Goal: Transaction & Acquisition: Book appointment/travel/reservation

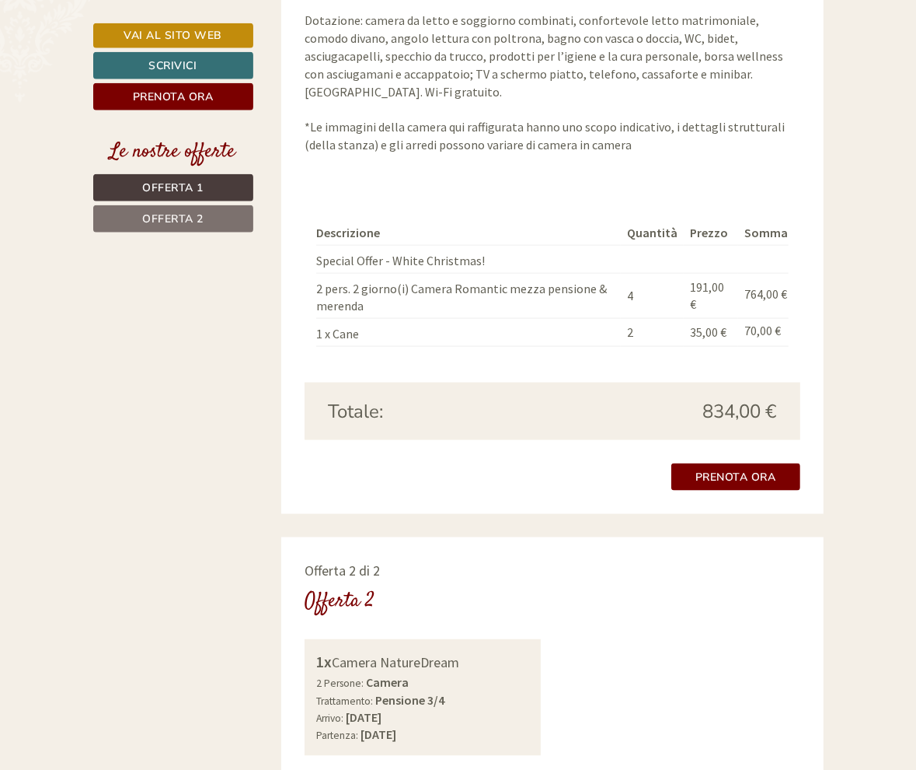
scroll to position [1453, 0]
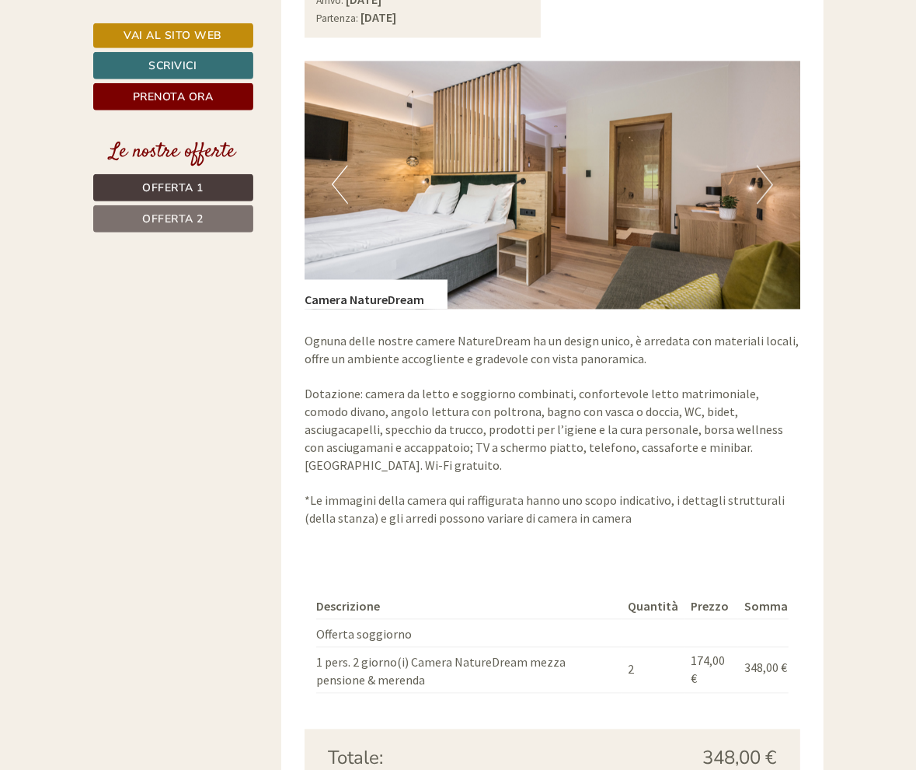
scroll to position [2200, 0]
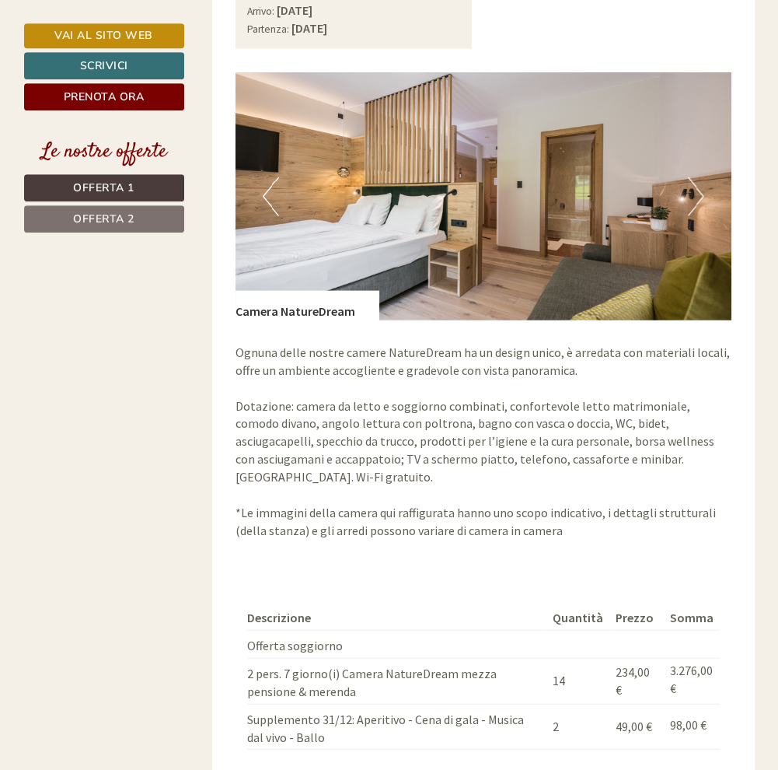
scroll to position [2192, 0]
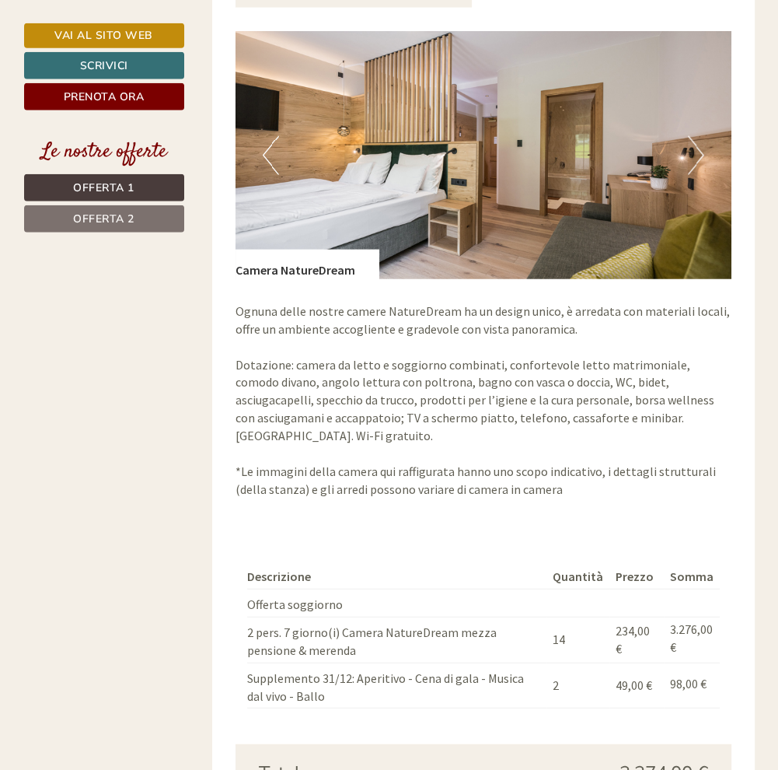
click at [585, 471] on div "Ognuna delle nostre camere NatureDream ha un design unico, è arredata con mater…" at bounding box center [484, 404] width 496 height 250
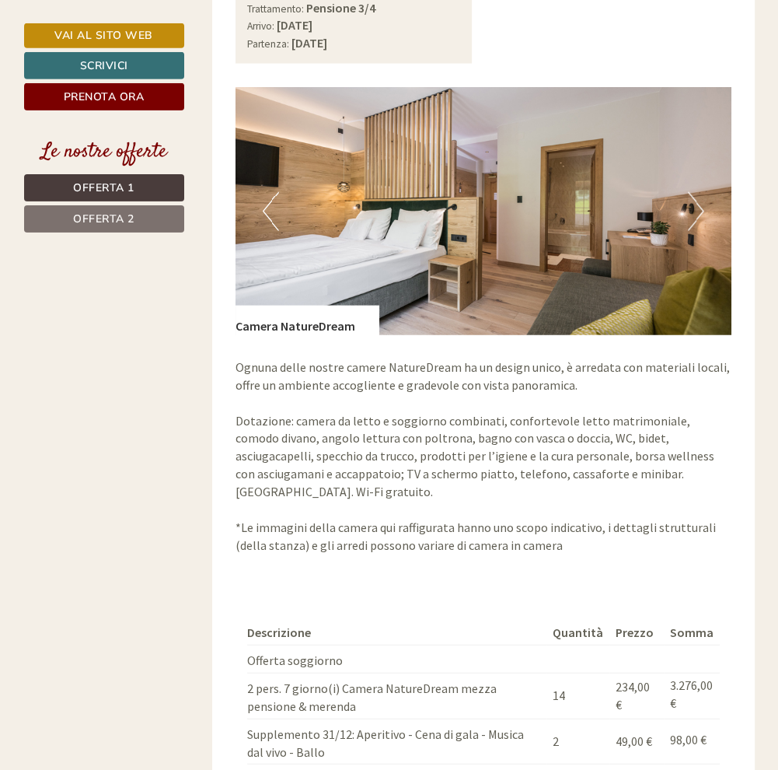
scroll to position [2187, 0]
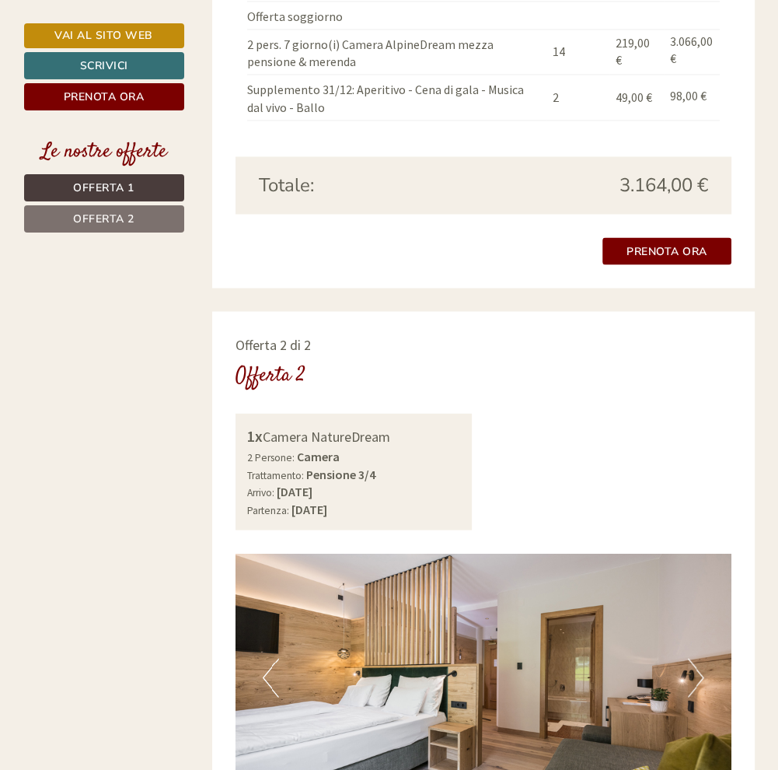
scroll to position [1673, 0]
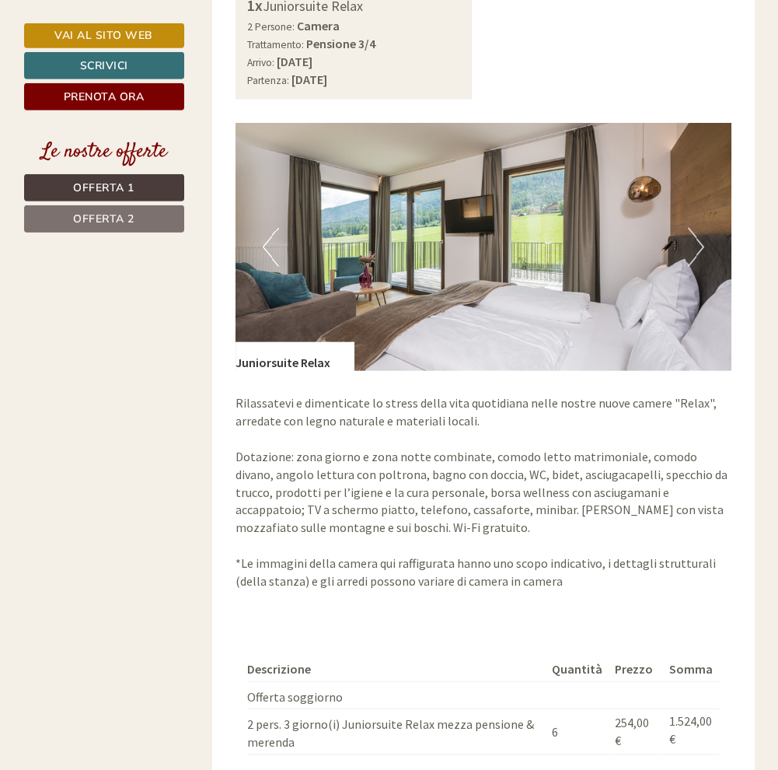
scroll to position [2083, 0]
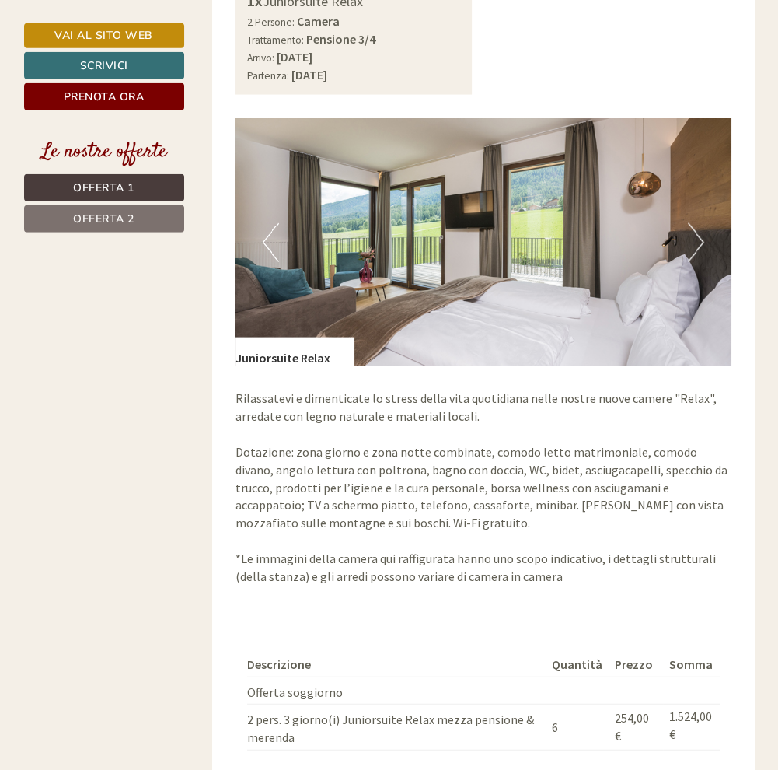
click at [624, 315] on img at bounding box center [484, 242] width 496 height 248
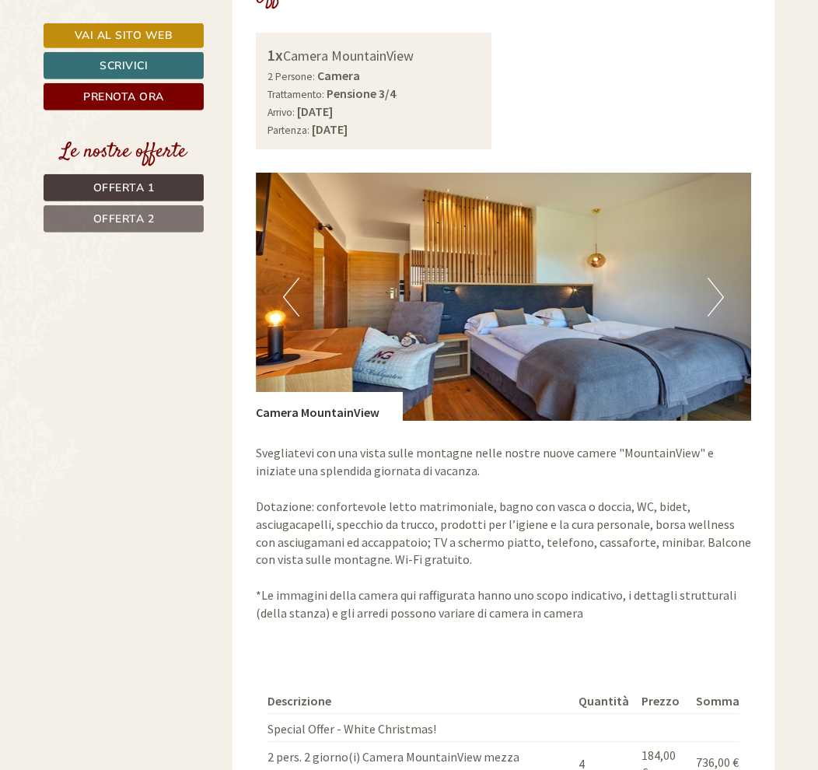
scroll to position [937, 0]
